Goal: Transaction & Acquisition: Purchase product/service

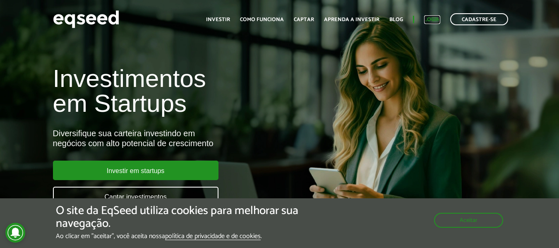
click at [436, 18] on link "Login" at bounding box center [432, 19] width 16 height 5
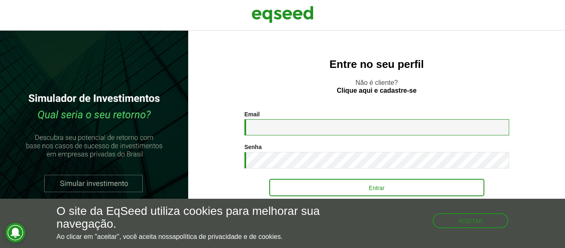
type input "**********"
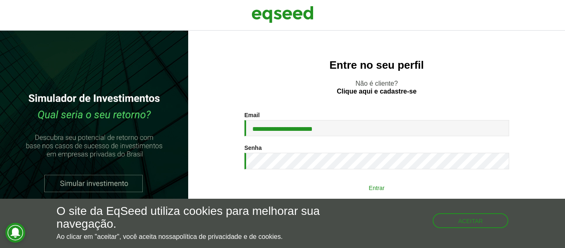
click at [345, 183] on button "Entrar" at bounding box center [376, 188] width 215 height 16
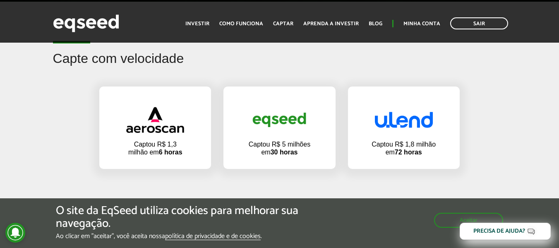
scroll to position [455, 0]
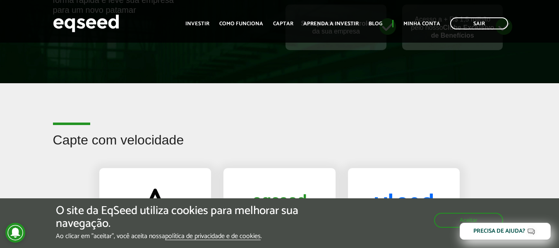
click at [196, 19] on ul "Início Investir Como funciona Captar Aprenda a investir Blog Minha conta Sair" at bounding box center [346, 23] width 331 height 12
click at [203, 24] on link "Investir" at bounding box center [197, 23] width 24 height 5
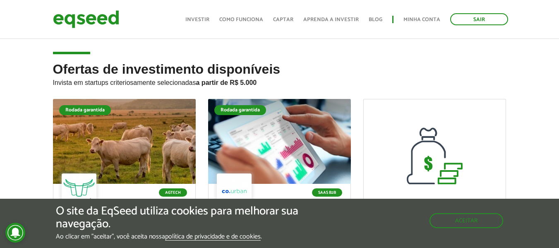
scroll to position [41, 0]
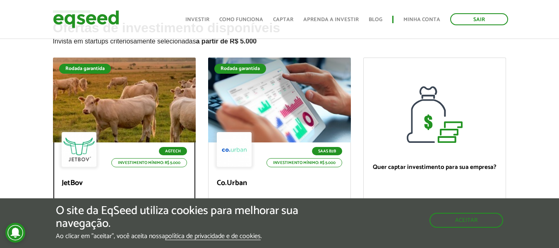
click at [138, 139] on div "Agtech Investimento mínimo: R$ 5.000" at bounding box center [124, 150] width 125 height 36
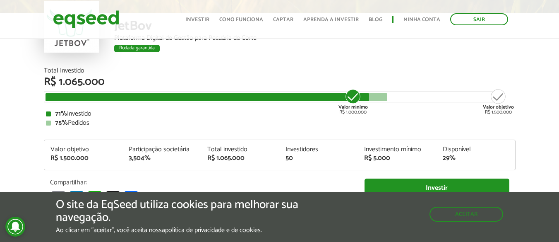
scroll to position [113, 0]
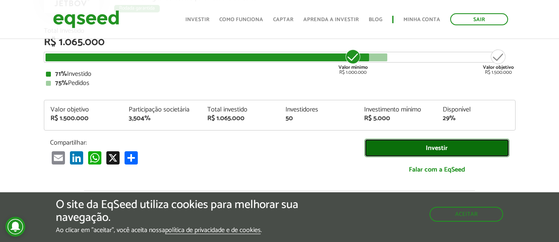
click at [432, 149] on link "Investir" at bounding box center [437, 148] width 145 height 19
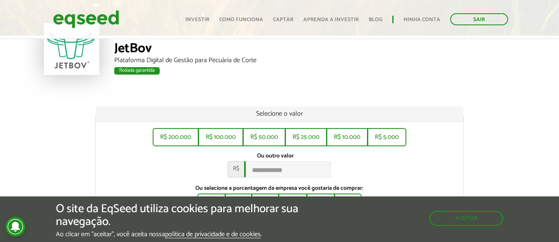
scroll to position [124, 0]
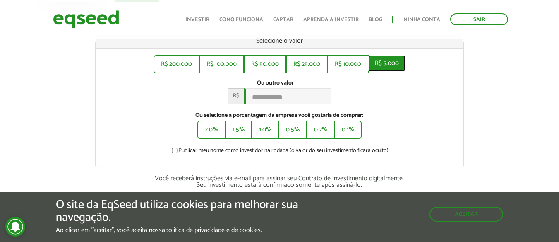
click at [387, 68] on button "R$ 5.000" at bounding box center [386, 63] width 37 height 17
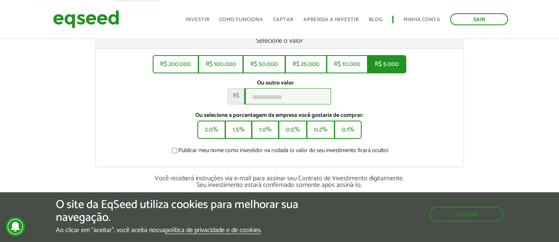
type input "*****"
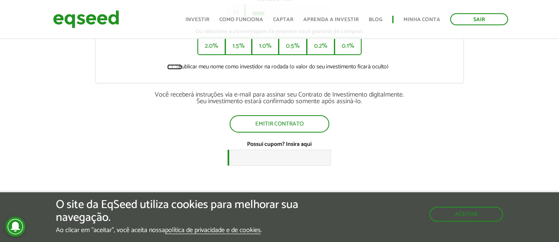
scroll to position [248, 0]
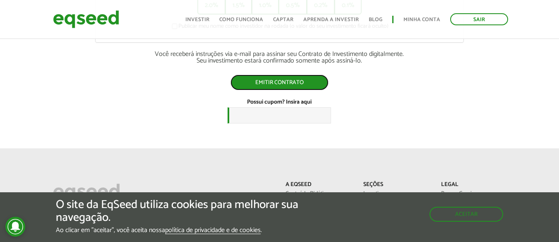
click at [297, 81] on button "Emitir contrato" at bounding box center [279, 82] width 98 height 16
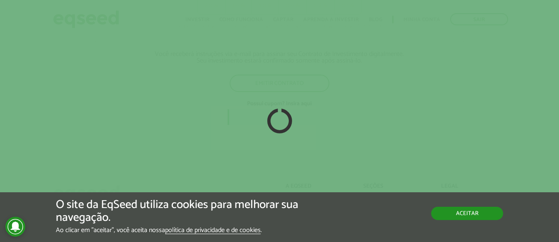
click at [460, 211] on button "Aceitar" at bounding box center [467, 212] width 72 height 13
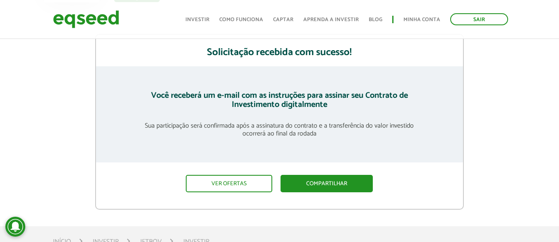
scroll to position [124, 0]
